Goal: Task Accomplishment & Management: Complete application form

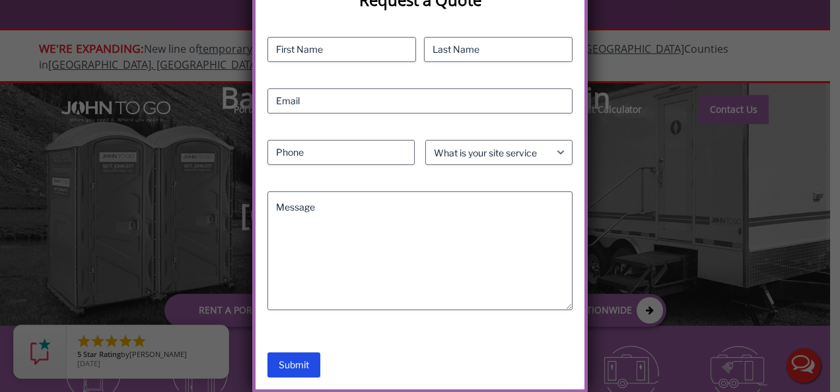
scroll to position [294, 0]
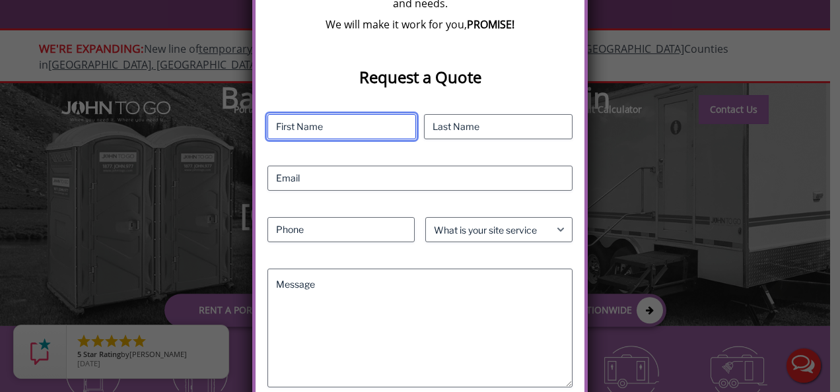
click at [375, 120] on input "First" at bounding box center [342, 126] width 149 height 25
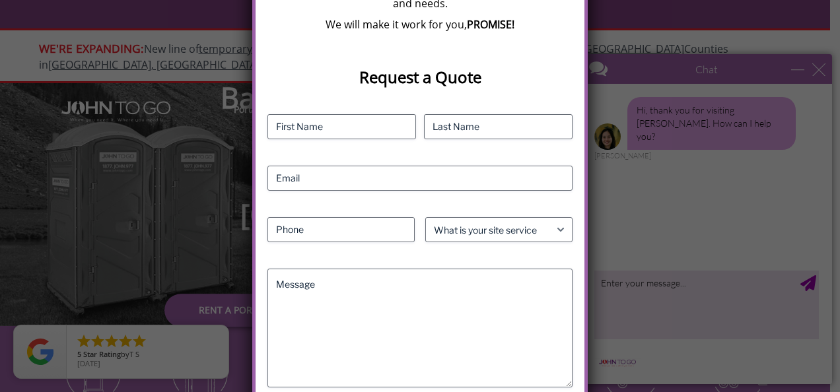
click at [816, 68] on div "We Want To Make It Work For You! We are a local company. Your next door neighbo…" at bounding box center [420, 196] width 840 height 392
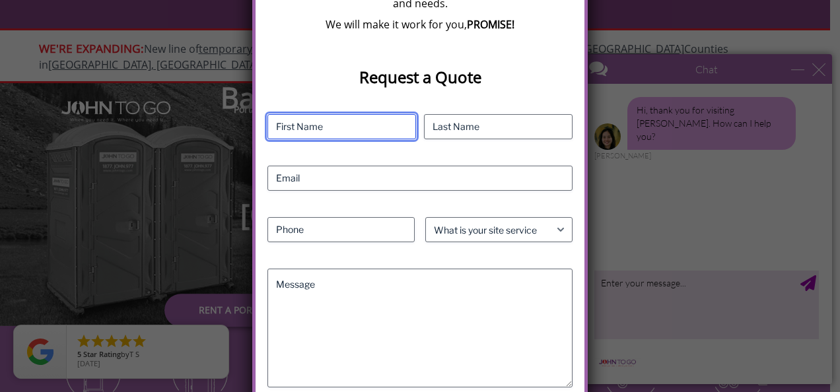
click at [375, 131] on input "First" at bounding box center [342, 126] width 149 height 25
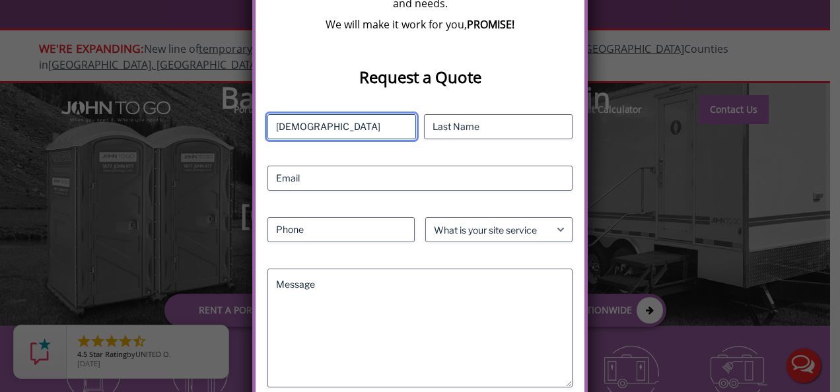
scroll to position [0, 0]
type input "[PERSON_NAME]"
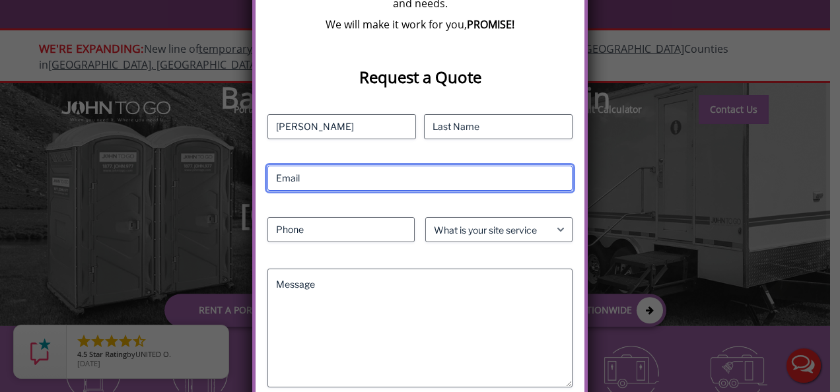
type input "[EMAIL_ADDRESS][DOMAIN_NAME]"
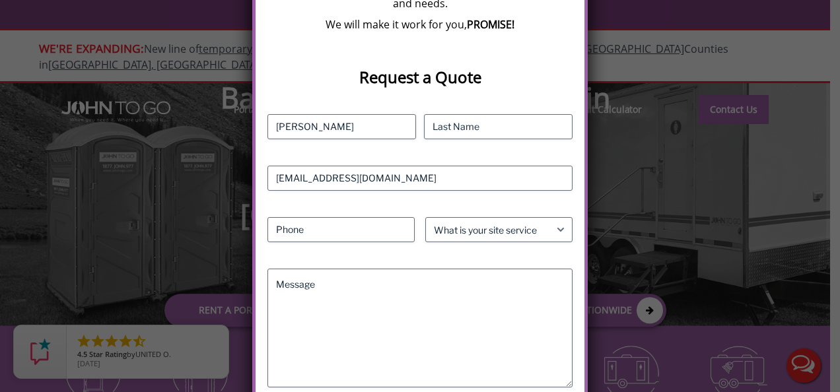
type input "2015633082"
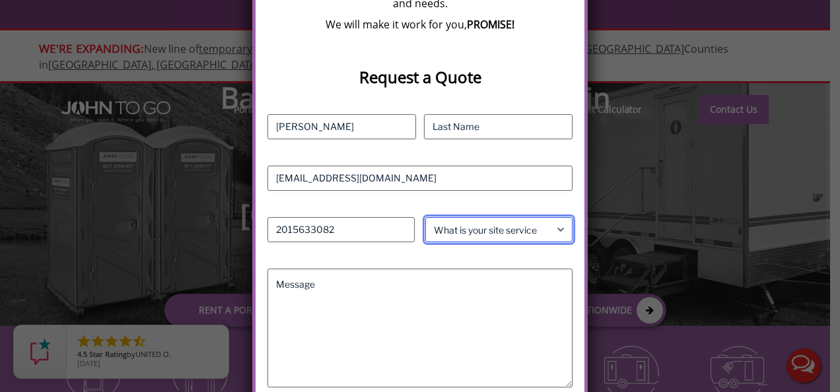
click at [460, 231] on select "What is your site service need? Consumer Construction - Commercial Construction…" at bounding box center [498, 229] width 147 height 25
select select "Event"
click at [425, 217] on select "What is your site service need? Consumer Construction - Commercial Construction…" at bounding box center [498, 229] width 147 height 25
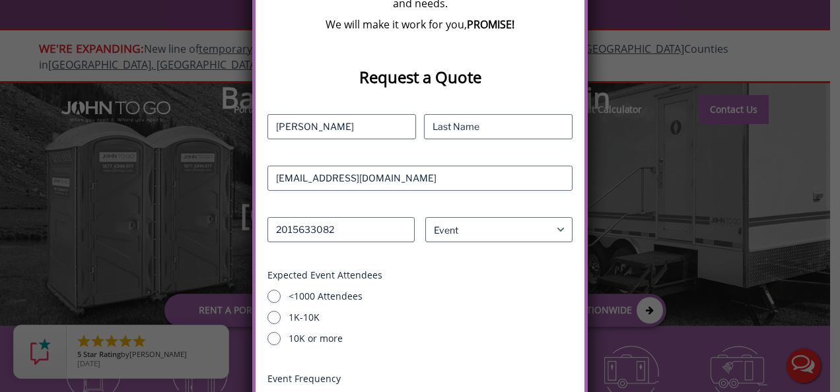
click at [285, 283] on fieldset "Expected Event Attendees <1000 Attendees 1K-10K 10K or more" at bounding box center [421, 307] width 306 height 77
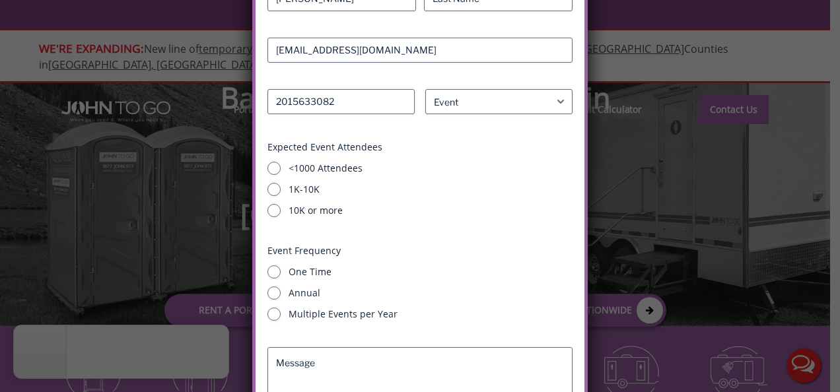
scroll to position [423, 0]
click at [275, 271] on input "One Time" at bounding box center [274, 271] width 13 height 13
radio input "true"
click at [270, 316] on div "Multiple Events per Year" at bounding box center [421, 313] width 306 height 13
click at [272, 315] on input "Multiple Events per Year" at bounding box center [274, 313] width 13 height 13
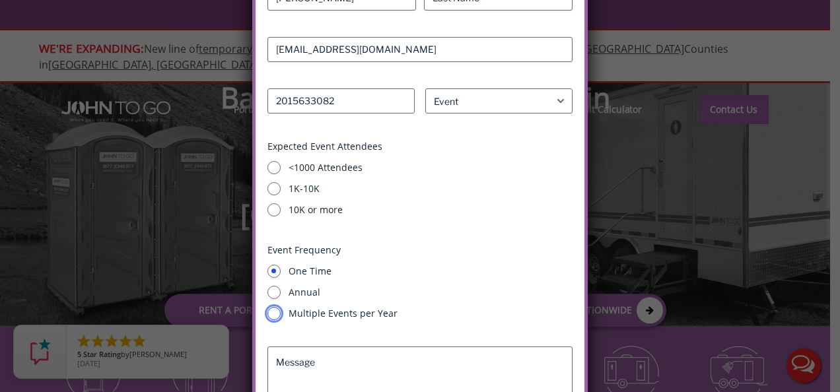
radio input "true"
click at [281, 164] on input "<1000 Attendees" at bounding box center [274, 167] width 13 height 13
radio input "true"
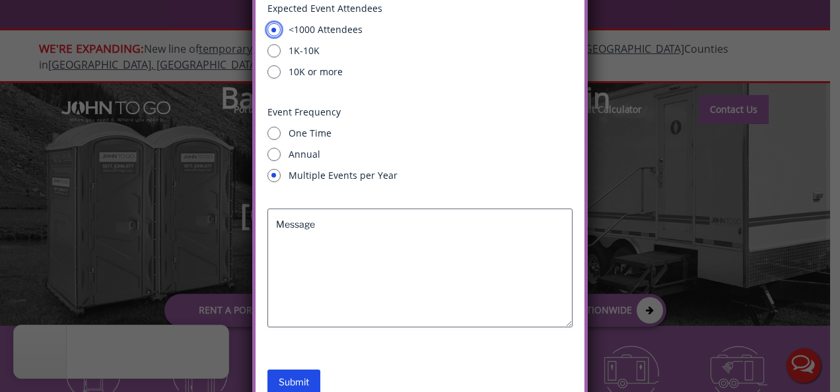
scroll to position [577, 0]
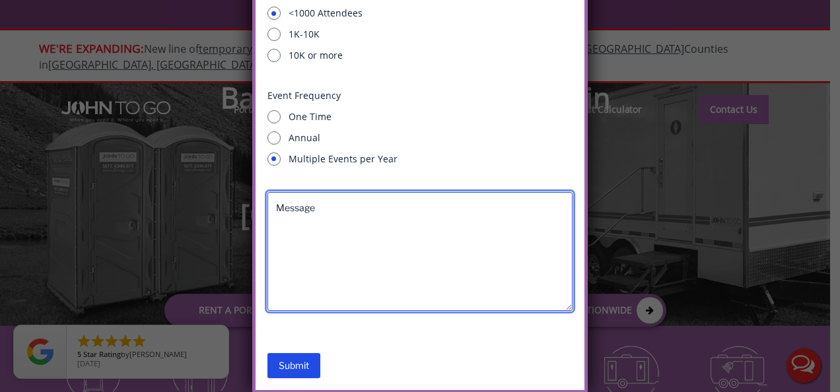
click at [330, 292] on textarea "Message" at bounding box center [421, 251] width 306 height 119
click at [537, 208] on textarea "One unit needed for Tuesday this week in Forestburgh, NY" at bounding box center [421, 251] width 306 height 119
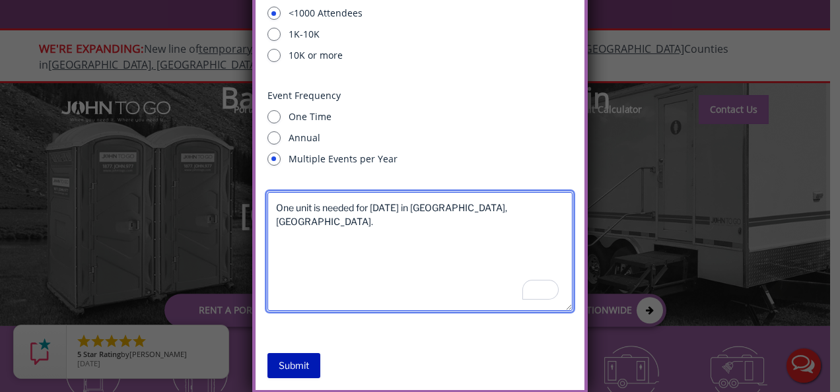
type textarea "One unit is needed for [DATE] in [GEOGRAPHIC_DATA], [GEOGRAPHIC_DATA]."
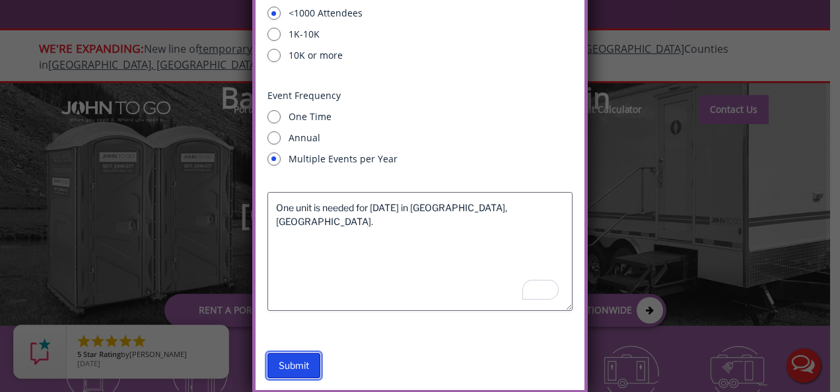
click at [289, 358] on input "Submit" at bounding box center [294, 365] width 53 height 25
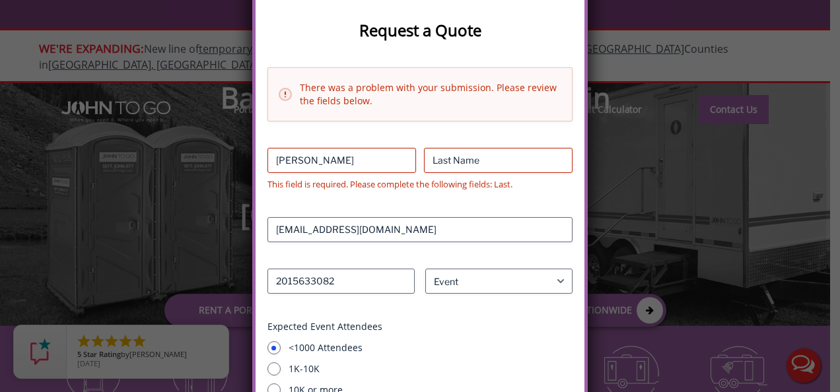
scroll to position [342, 0]
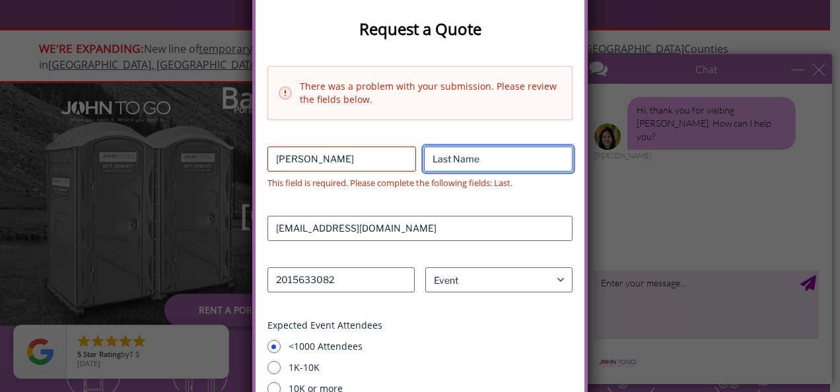
click at [486, 153] on input "Last" at bounding box center [498, 159] width 149 height 25
type input "[PERSON_NAME]"
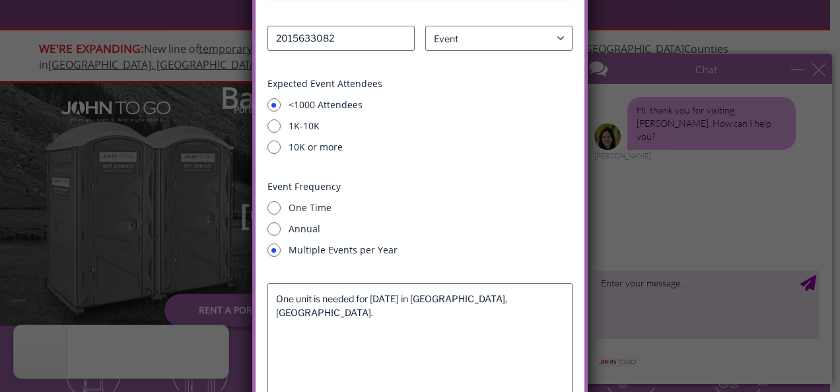
scroll to position [675, 0]
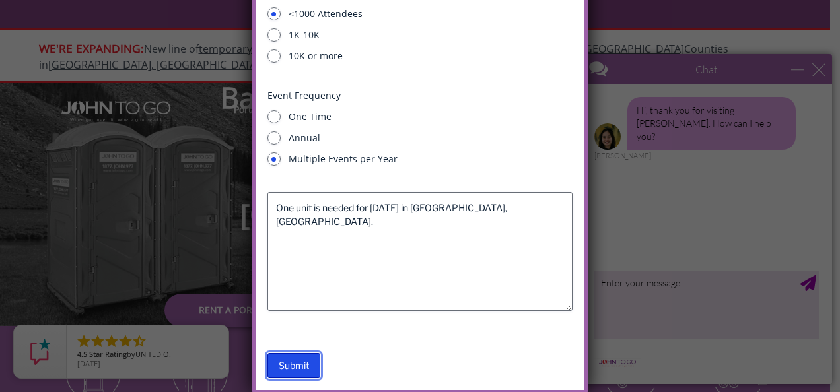
click at [302, 366] on input "Submit" at bounding box center [294, 365] width 53 height 25
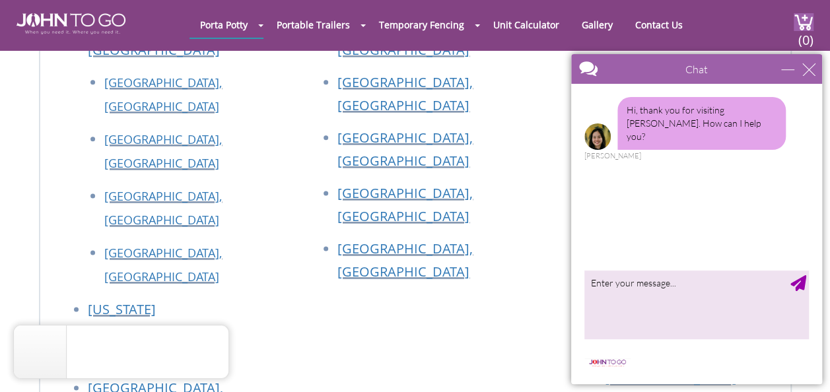
scroll to position [771, 0]
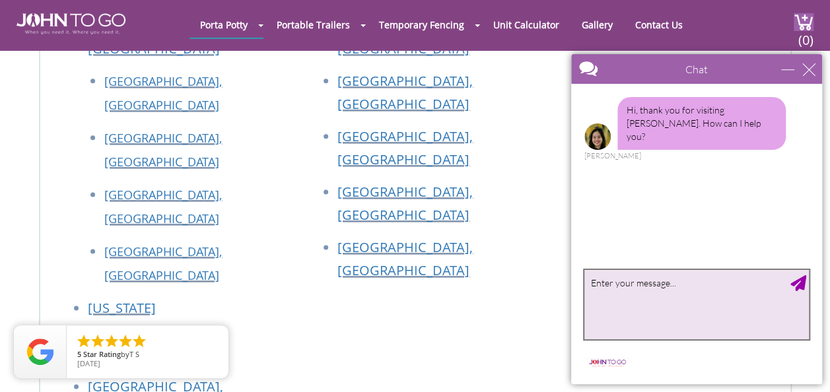
click at [696, 312] on textarea "type your message" at bounding box center [697, 304] width 225 height 69
type textarea "i"
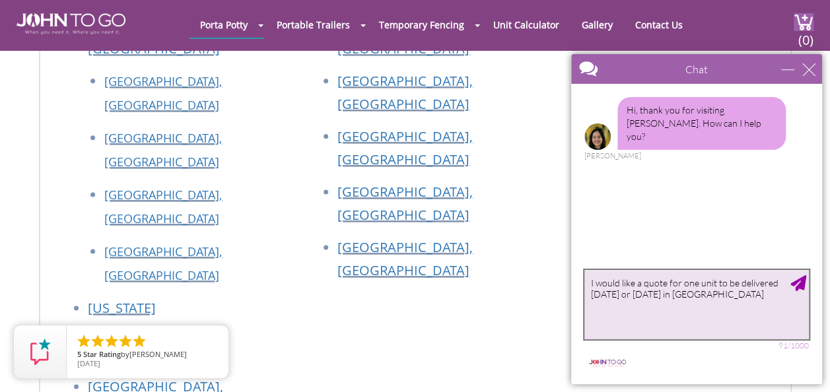
type textarea "I would like a quote for one unit to be delivered on tuesday or wednesday in fo…"
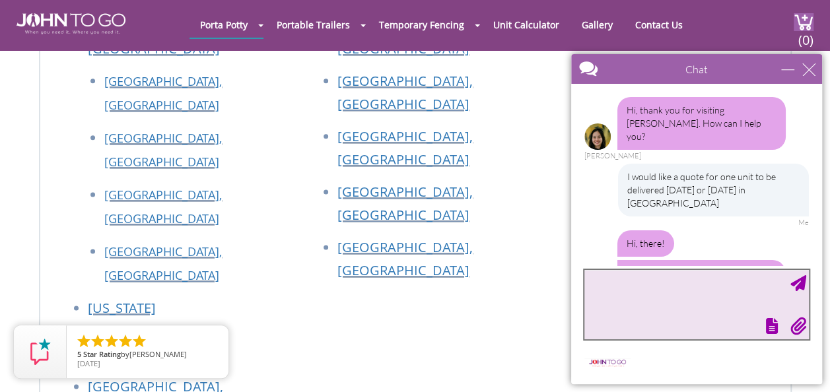
scroll to position [48, 0]
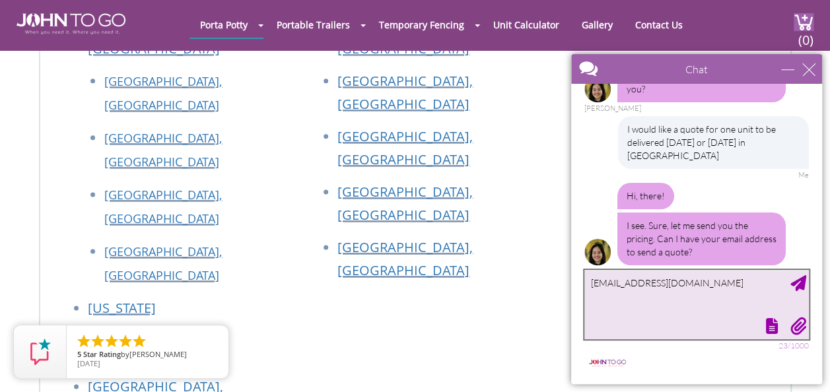
type textarea "[EMAIL_ADDRESS][DOMAIN_NAME]"
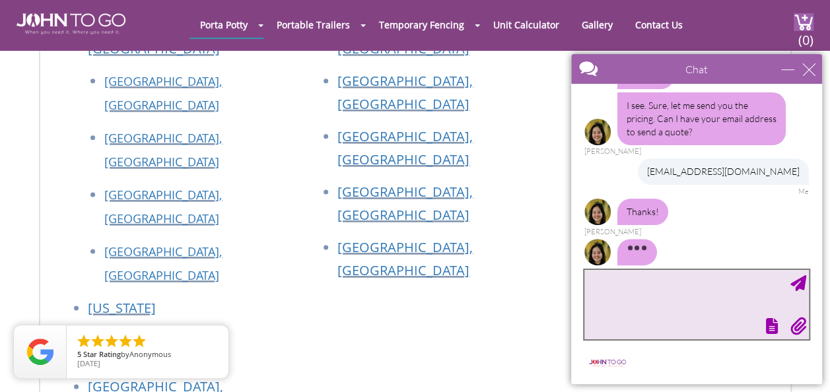
scroll to position [128, 0]
